Goal: Task Accomplishment & Management: Complete application form

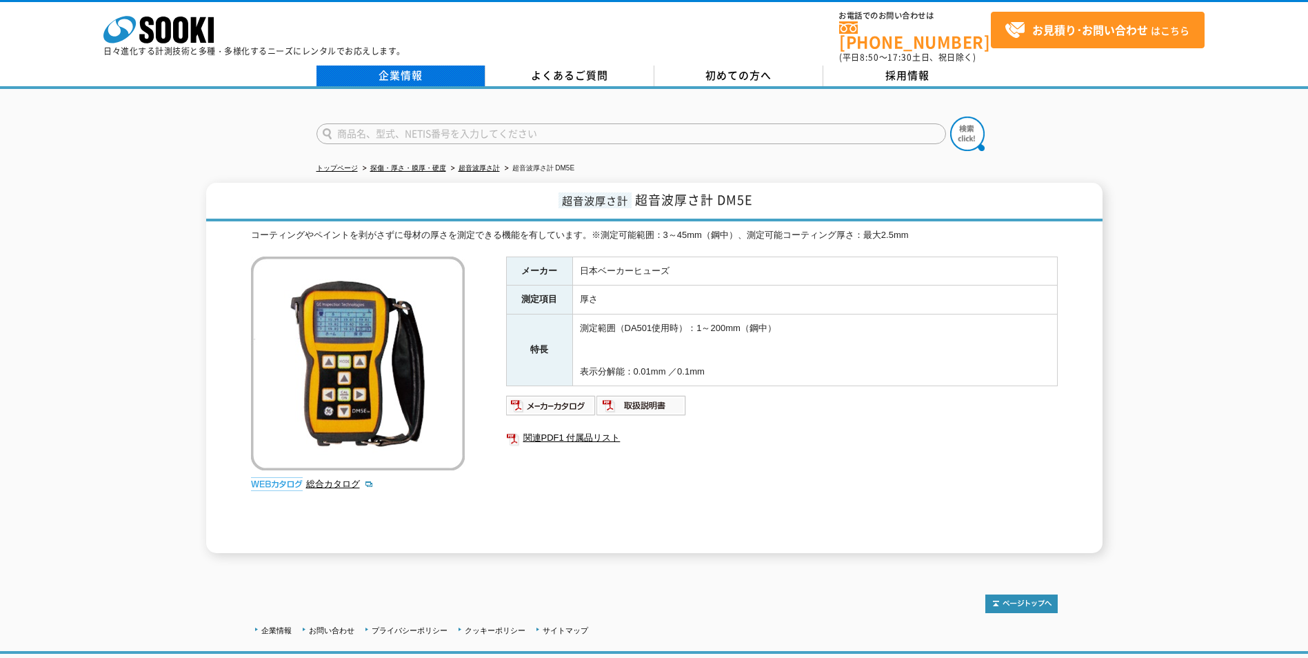
click at [430, 72] on link "企業情報" at bounding box center [401, 76] width 169 height 21
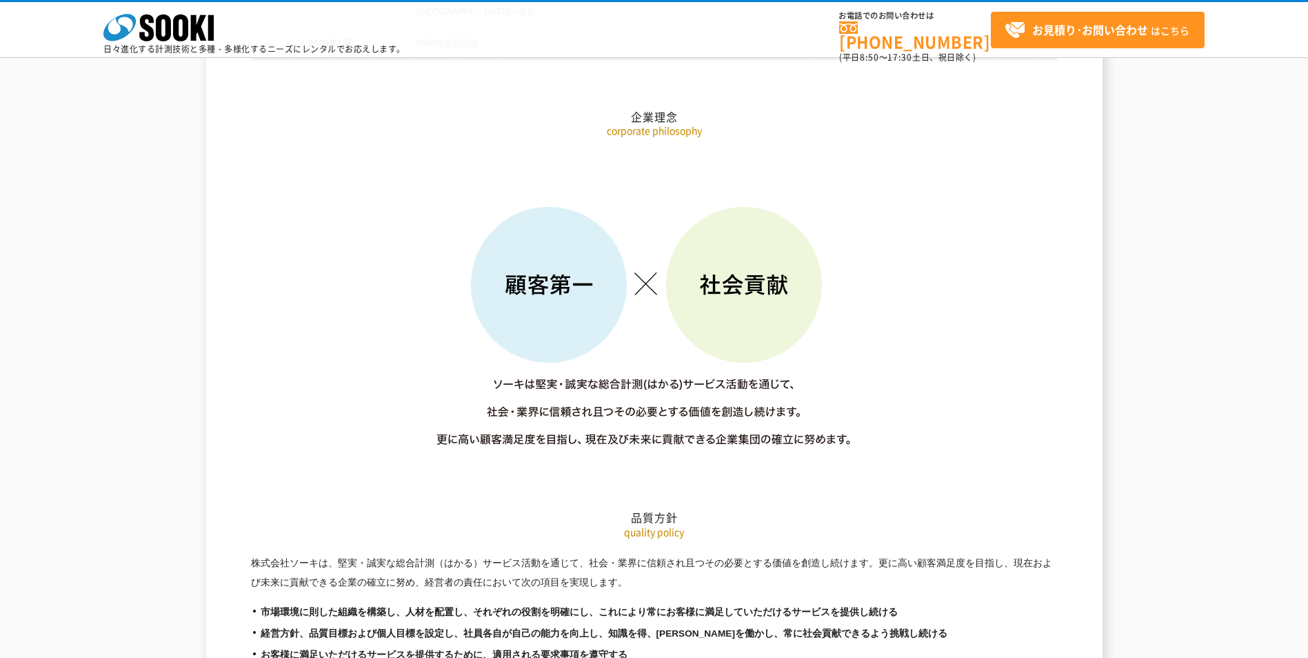
scroll to position [2069, 0]
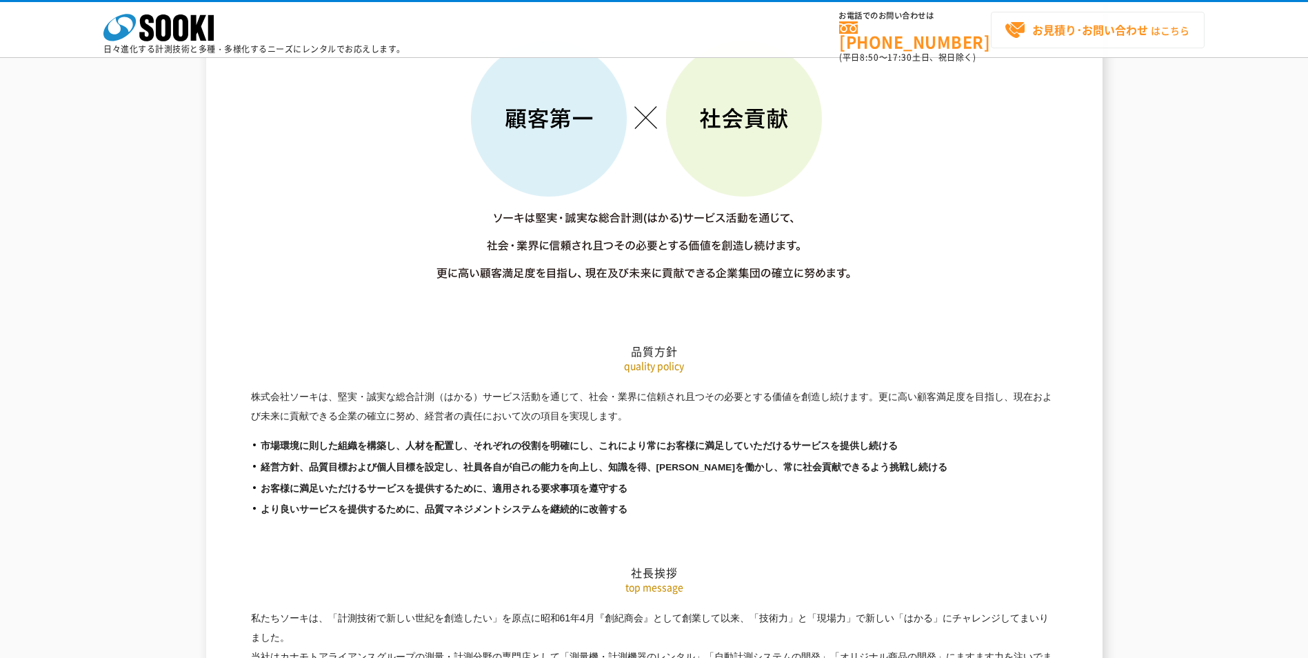
click at [1072, 25] on strong "お見積り･お問い合わせ" at bounding box center [1090, 29] width 116 height 17
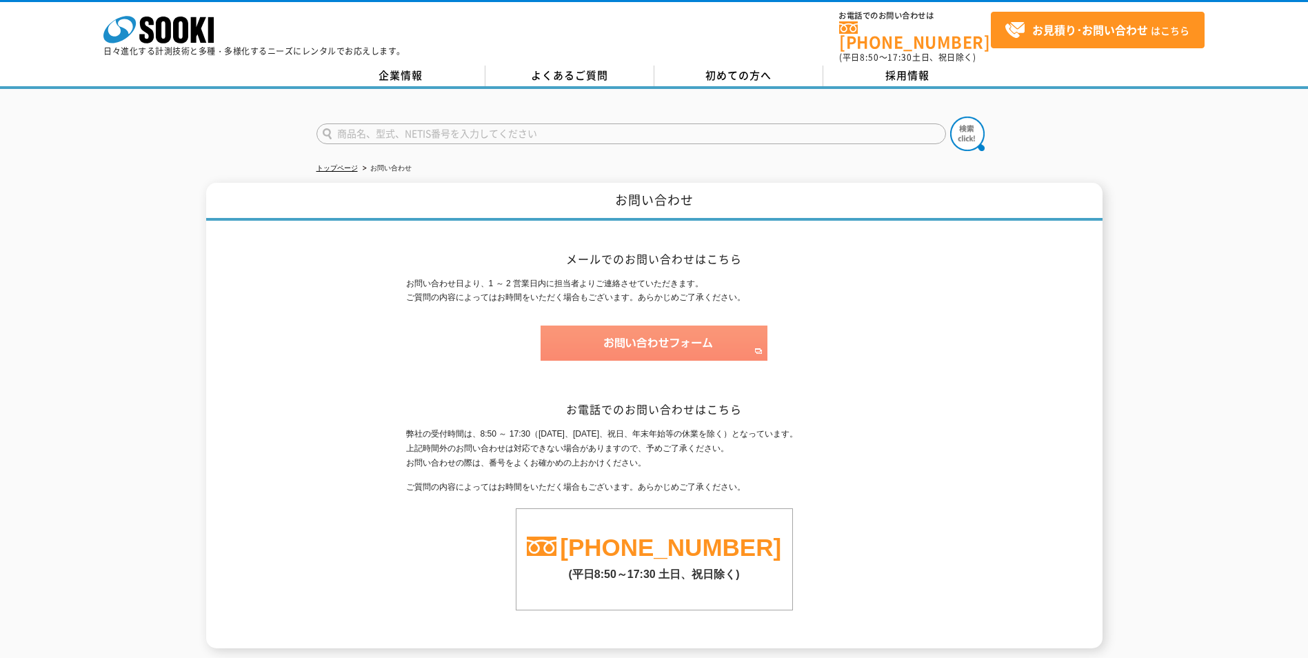
click at [626, 325] on img at bounding box center [654, 342] width 227 height 35
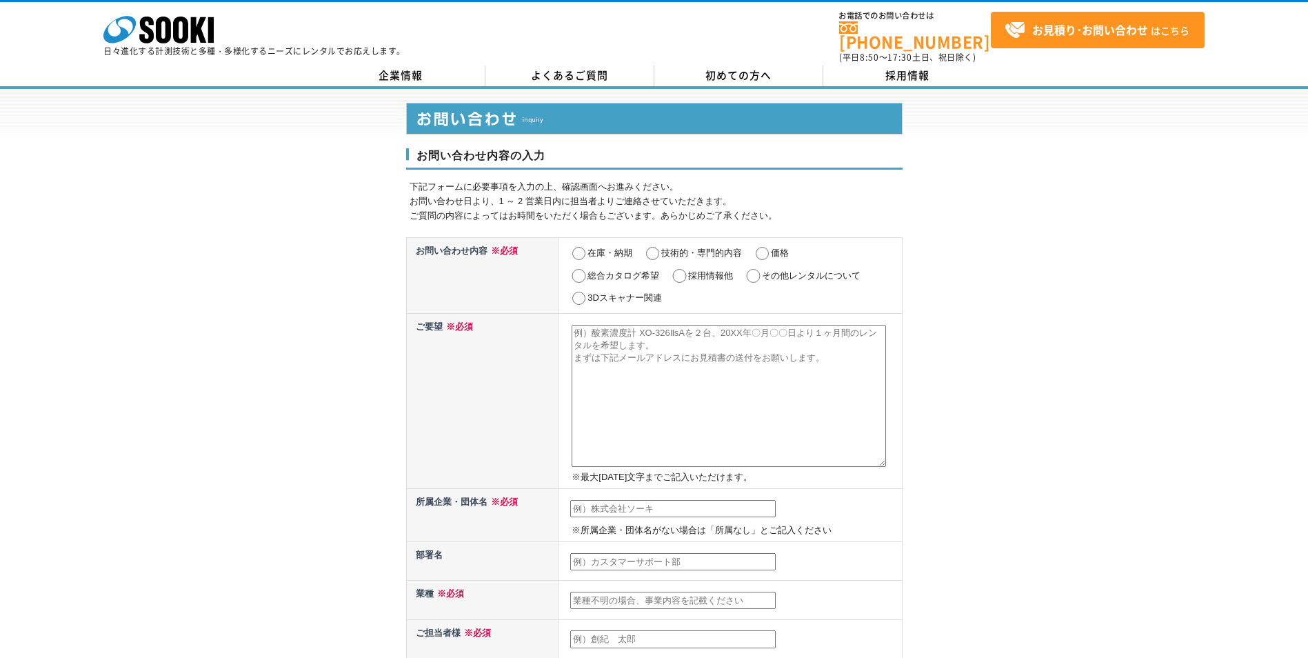
click at [767, 248] on input "価格" at bounding box center [762, 254] width 17 height 14
radio input "true"
click at [668, 68] on link "初めての方へ" at bounding box center [738, 76] width 169 height 21
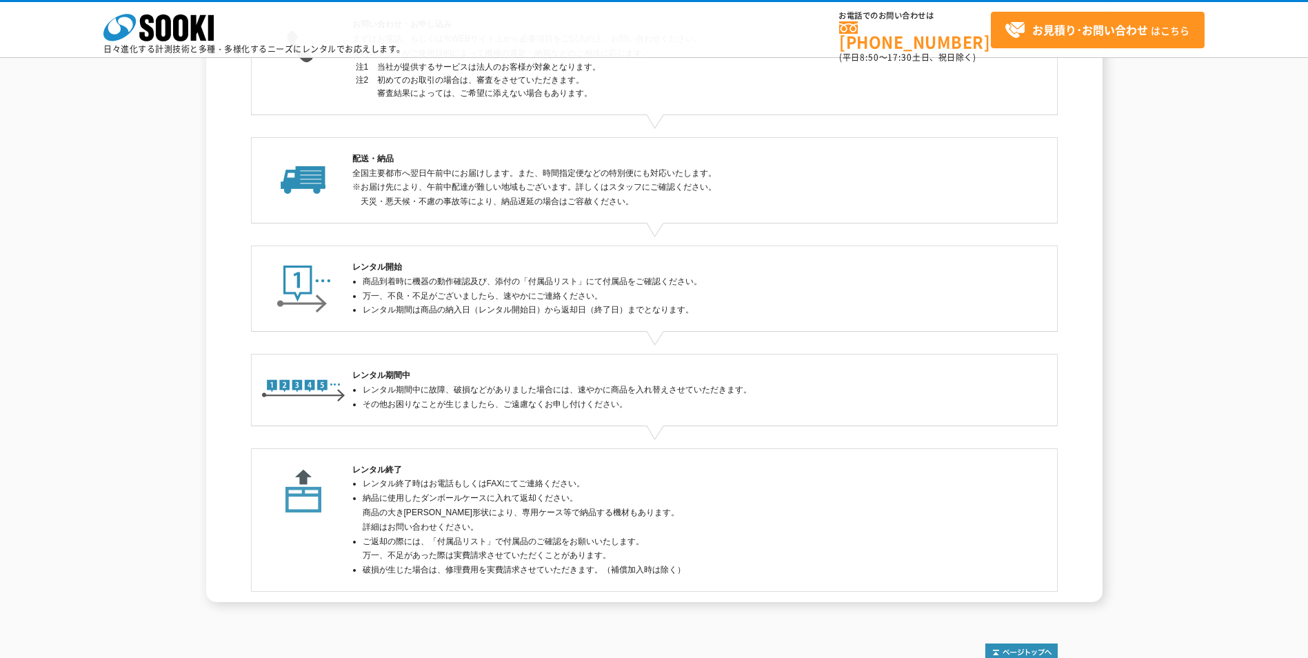
scroll to position [256, 0]
